Goal: Task Accomplishment & Management: Manage account settings

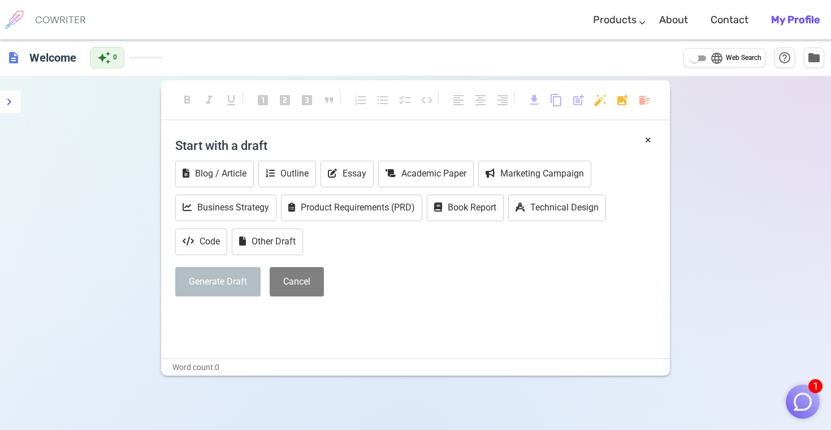
click at [40, 15] on h6 "COWRITER" at bounding box center [60, 20] width 51 height 10
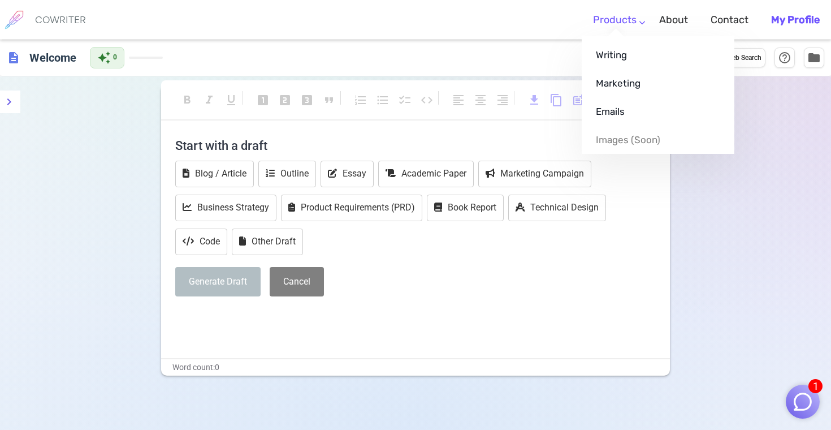
click at [626, 16] on link "Products" at bounding box center [615, 19] width 44 height 33
click at [629, 55] on link "Writing" at bounding box center [658, 55] width 153 height 28
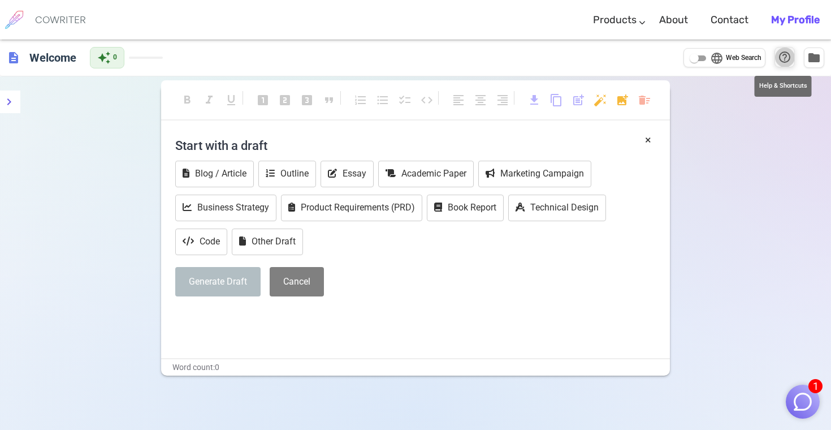
click at [792, 57] on button "help_outline" at bounding box center [784, 57] width 20 height 20
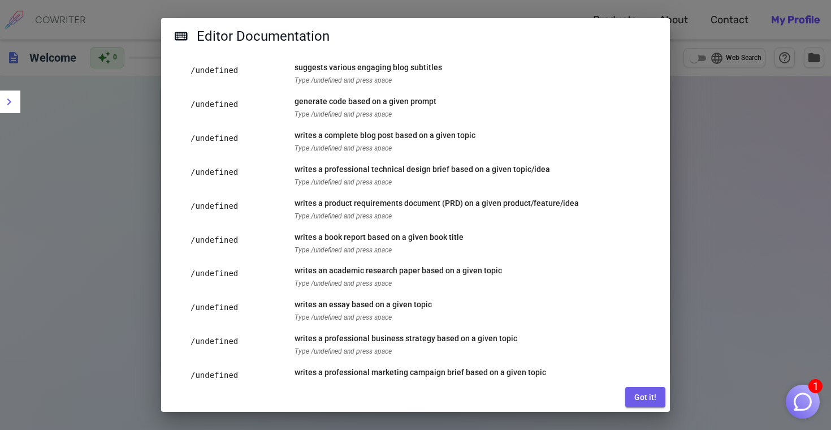
scroll to position [352, 0]
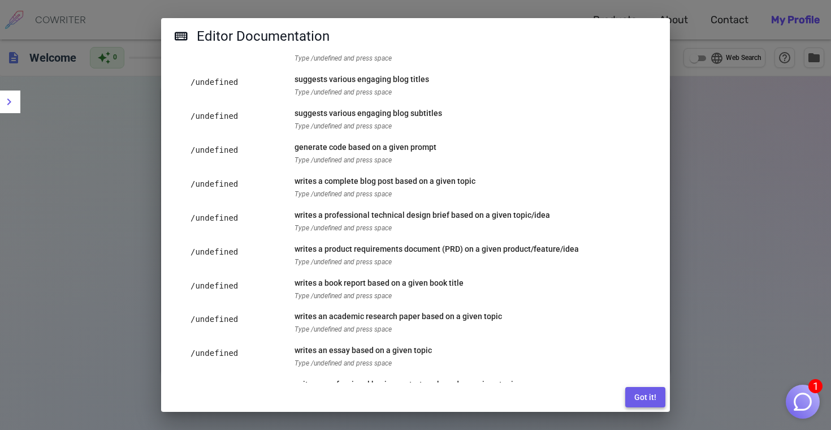
click at [639, 388] on button "Got it!" at bounding box center [645, 397] width 40 height 21
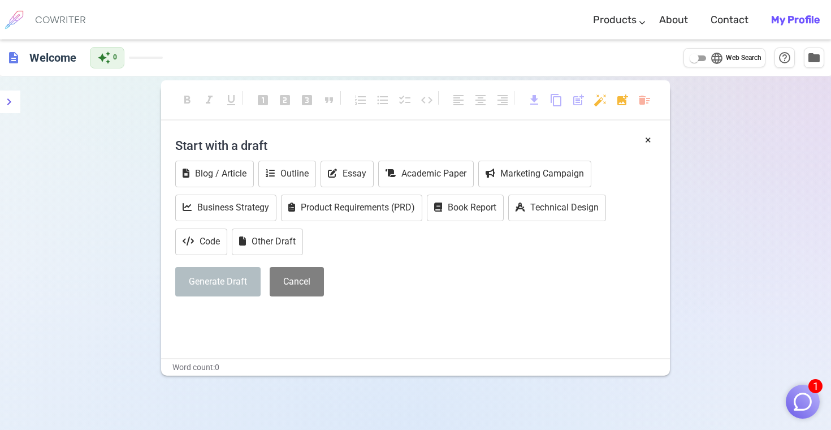
scroll to position [0, 0]
click at [14, 55] on span "description" at bounding box center [14, 58] width 14 height 14
click at [41, 58] on h6 "Welcome" at bounding box center [53, 57] width 56 height 23
click at [27, 19] on img at bounding box center [14, 20] width 28 height 28
click at [50, 19] on h6 "COWRITER" at bounding box center [60, 20] width 51 height 10
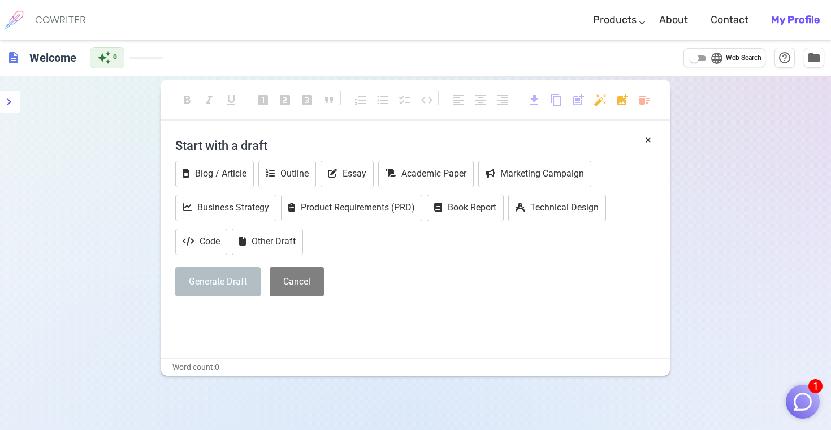
click at [64, 20] on h6 "COWRITER" at bounding box center [60, 20] width 51 height 10
click at [23, 20] on img at bounding box center [14, 20] width 28 height 28
click at [14, 18] on img at bounding box center [14, 20] width 28 height 28
click at [8, 101] on icon "menu" at bounding box center [9, 102] width 14 height 14
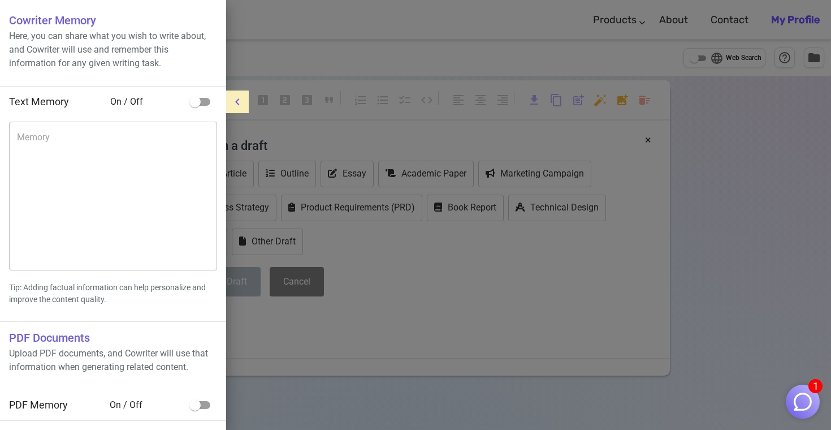
click at [326, 261] on div at bounding box center [415, 215] width 831 height 430
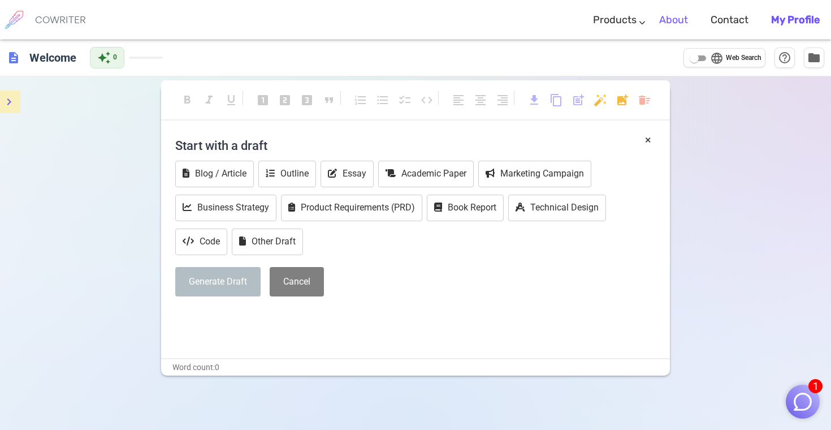
click at [683, 19] on link "About" at bounding box center [673, 19] width 29 height 33
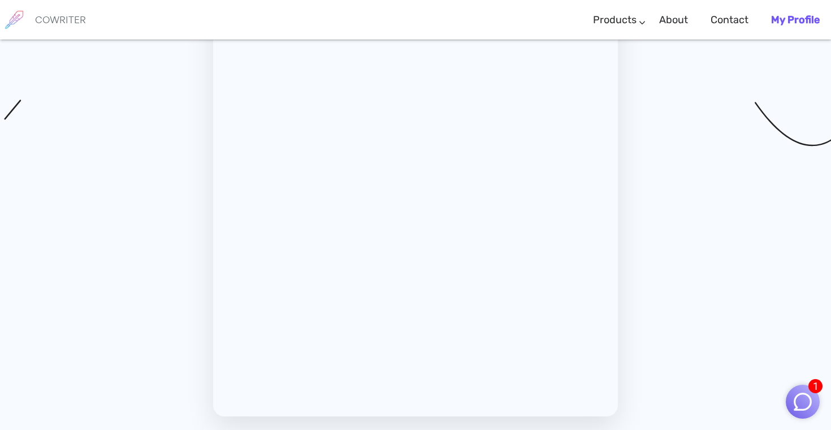
scroll to position [3875, 0]
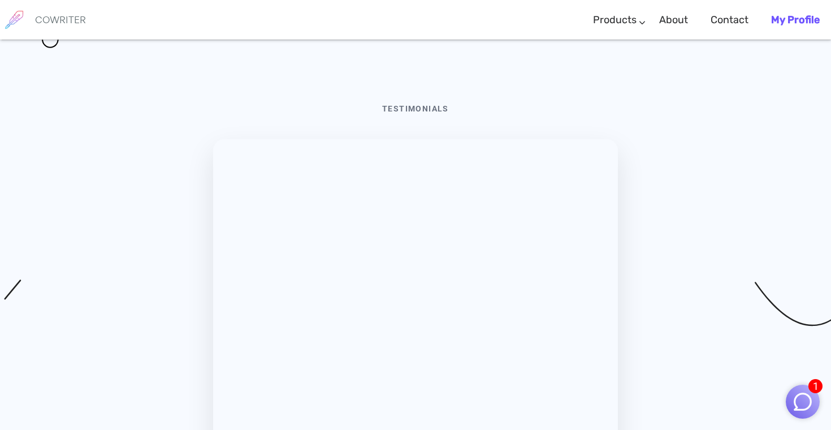
click at [802, 15] on b "My Profile" at bounding box center [795, 20] width 49 height 12
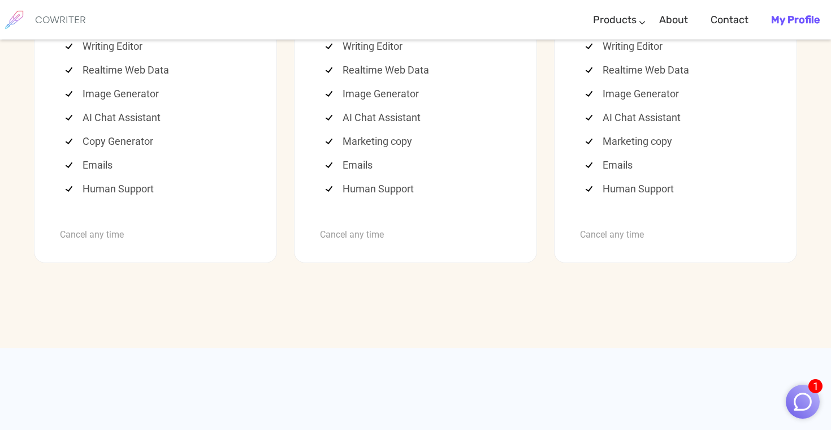
scroll to position [3090, 0]
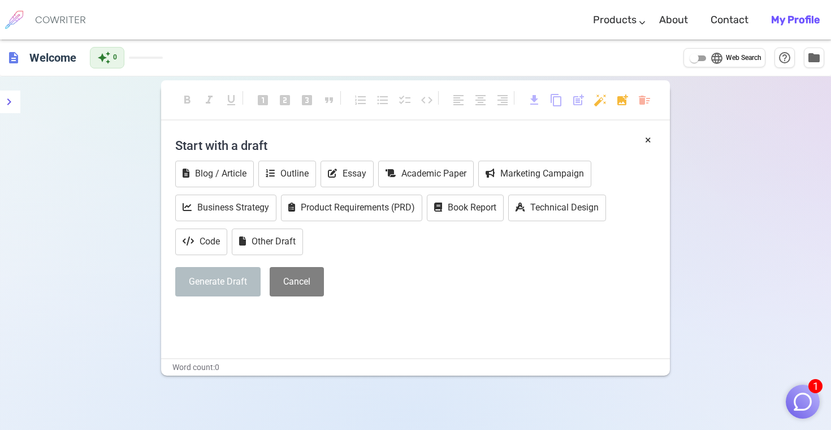
scroll to position [21, 0]
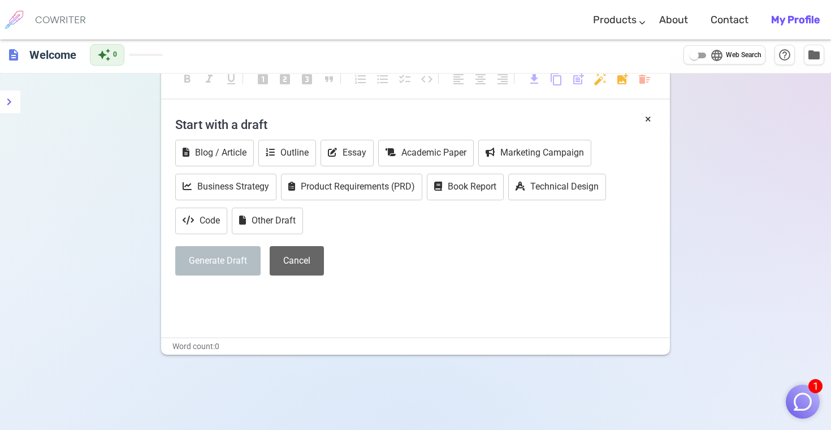
click at [297, 255] on button "Cancel" at bounding box center [297, 261] width 54 height 30
